Goal: Find specific page/section: Find specific page/section

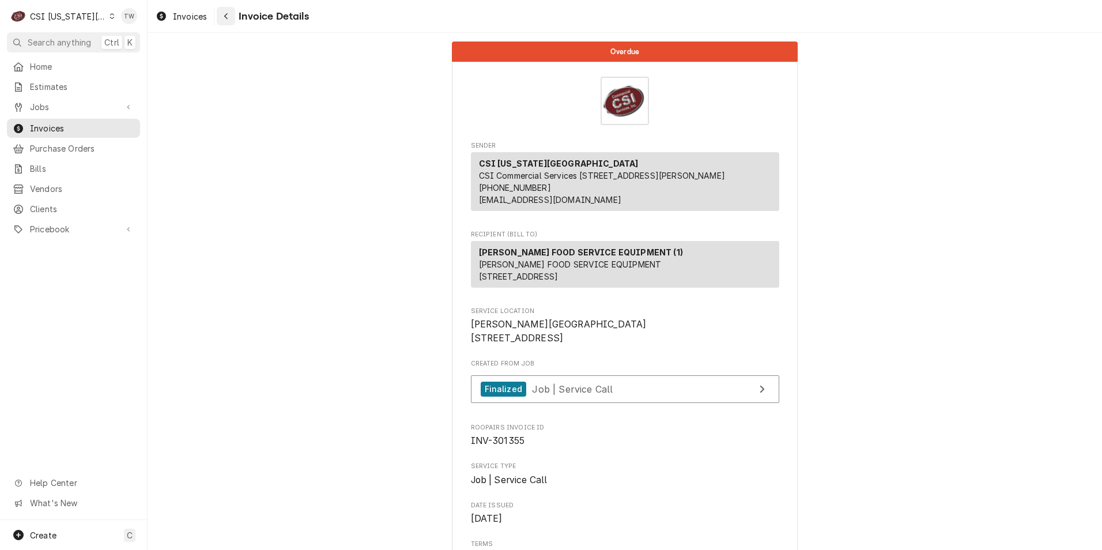
click at [220, 15] on div "Navigate back" at bounding box center [226, 16] width 12 height 12
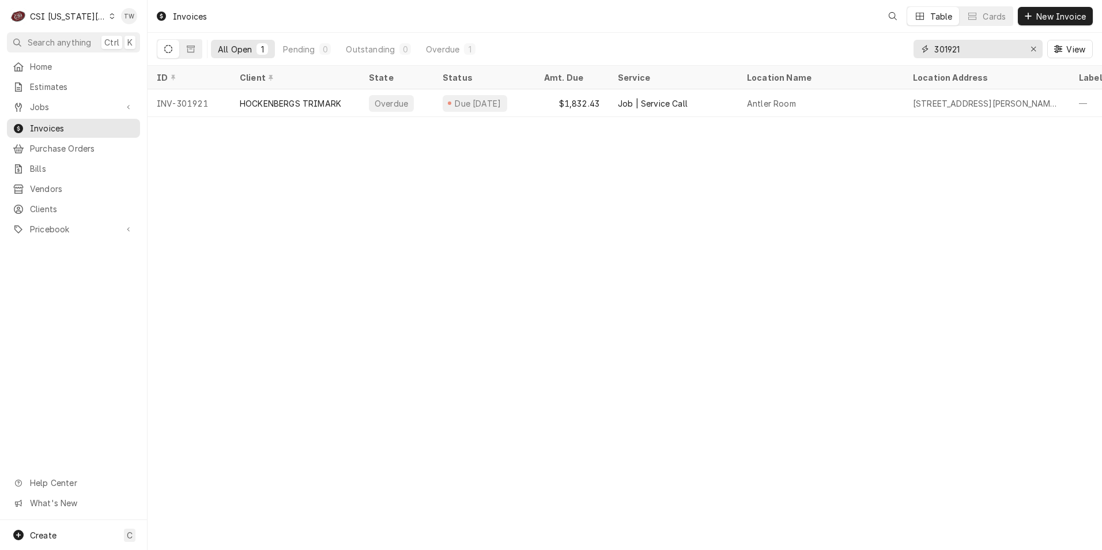
click at [984, 49] on input "301921" at bounding box center [977, 49] width 86 height 18
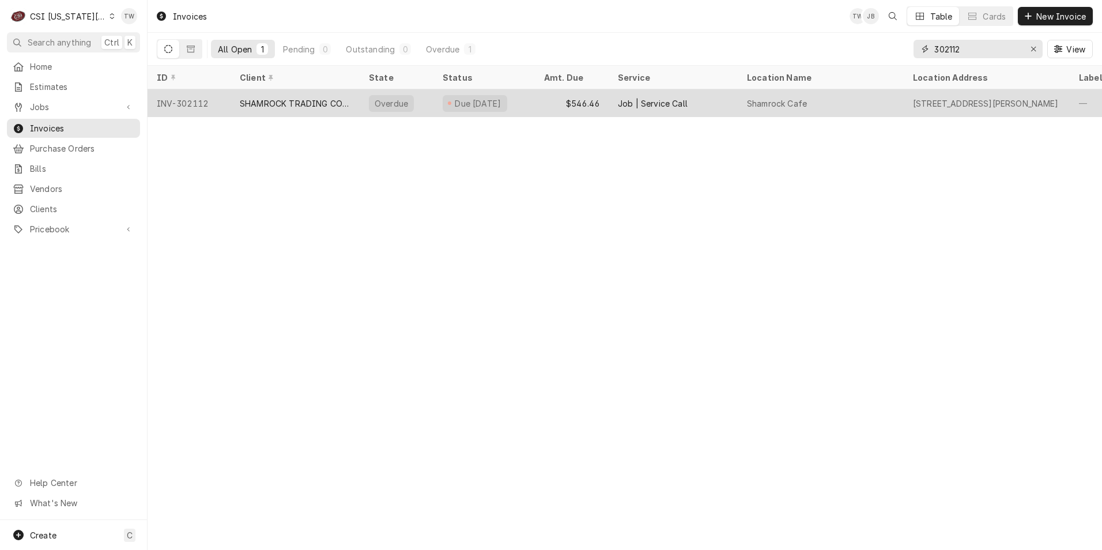
type input "302112"
click at [327, 108] on div "SHAMROCK TRADING CORPORATION" at bounding box center [295, 103] width 129 height 28
